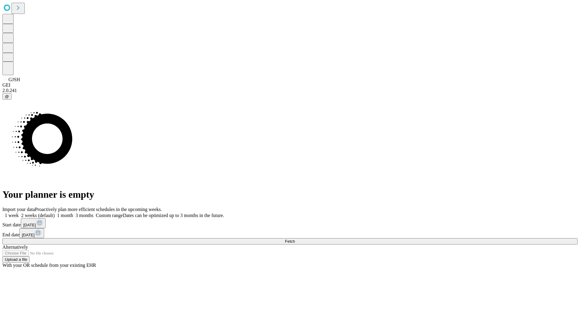
click at [295, 239] on span "Fetch" at bounding box center [290, 241] width 10 height 5
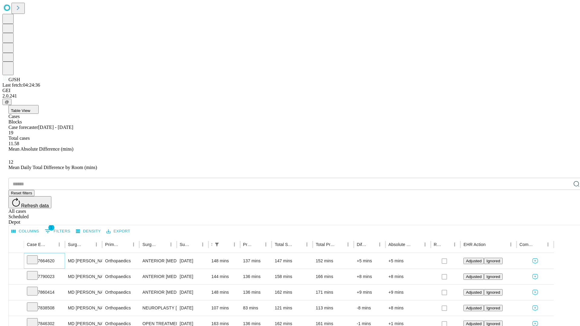
click at [35, 257] on icon at bounding box center [32, 260] width 6 height 6
